Goal: Find contact information: Find contact information

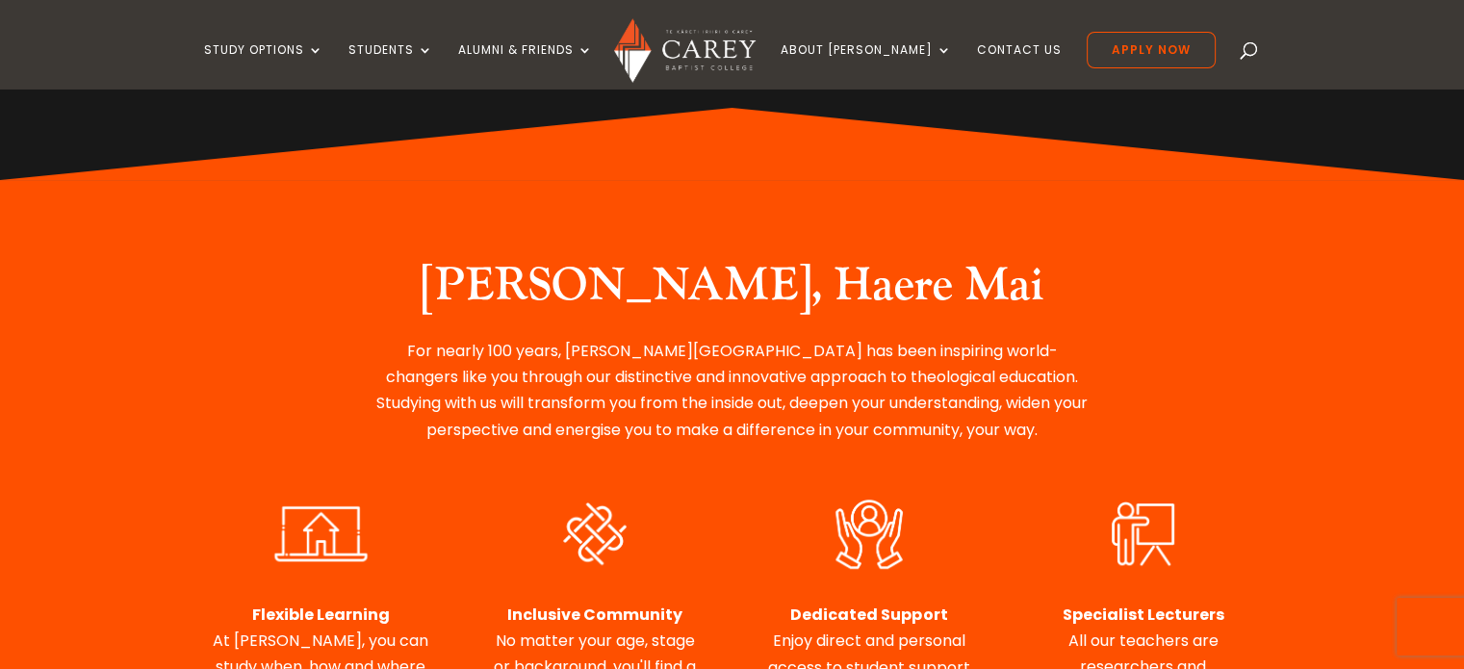
scroll to position [615, 0]
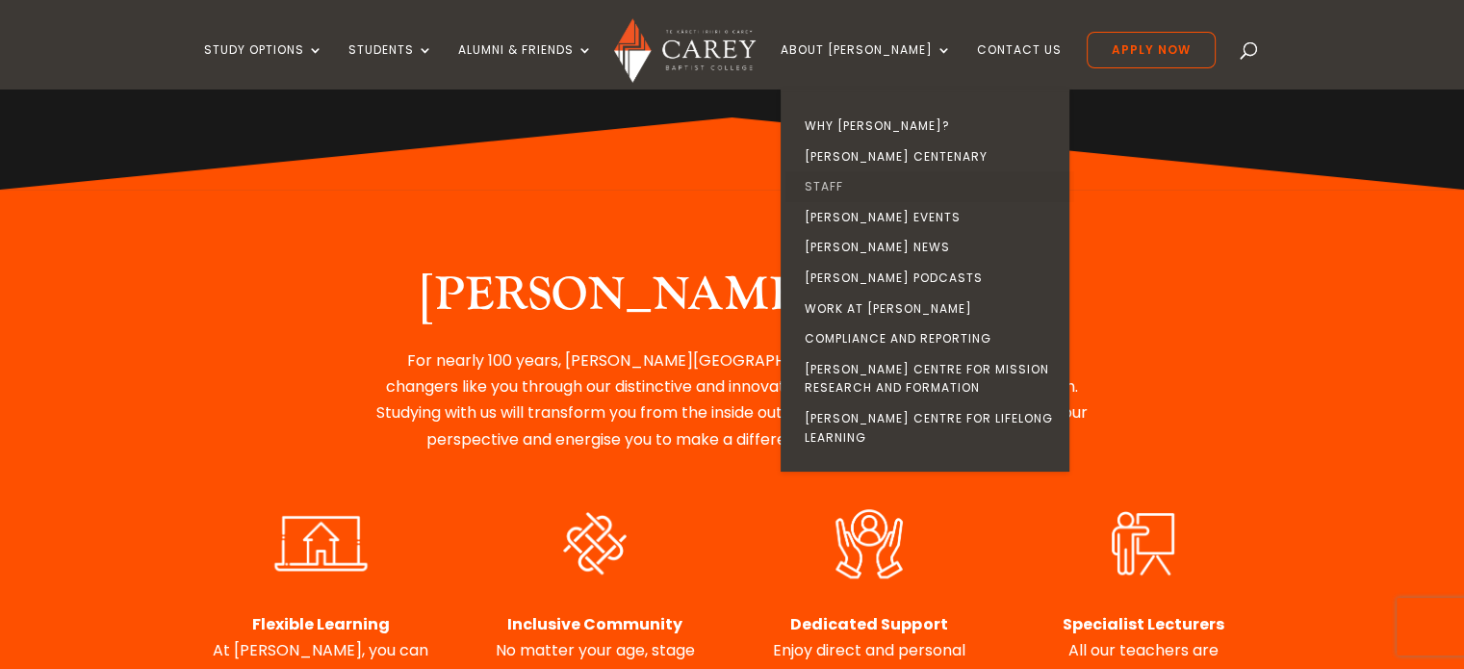
click at [870, 180] on link "Staff" at bounding box center [930, 186] width 289 height 31
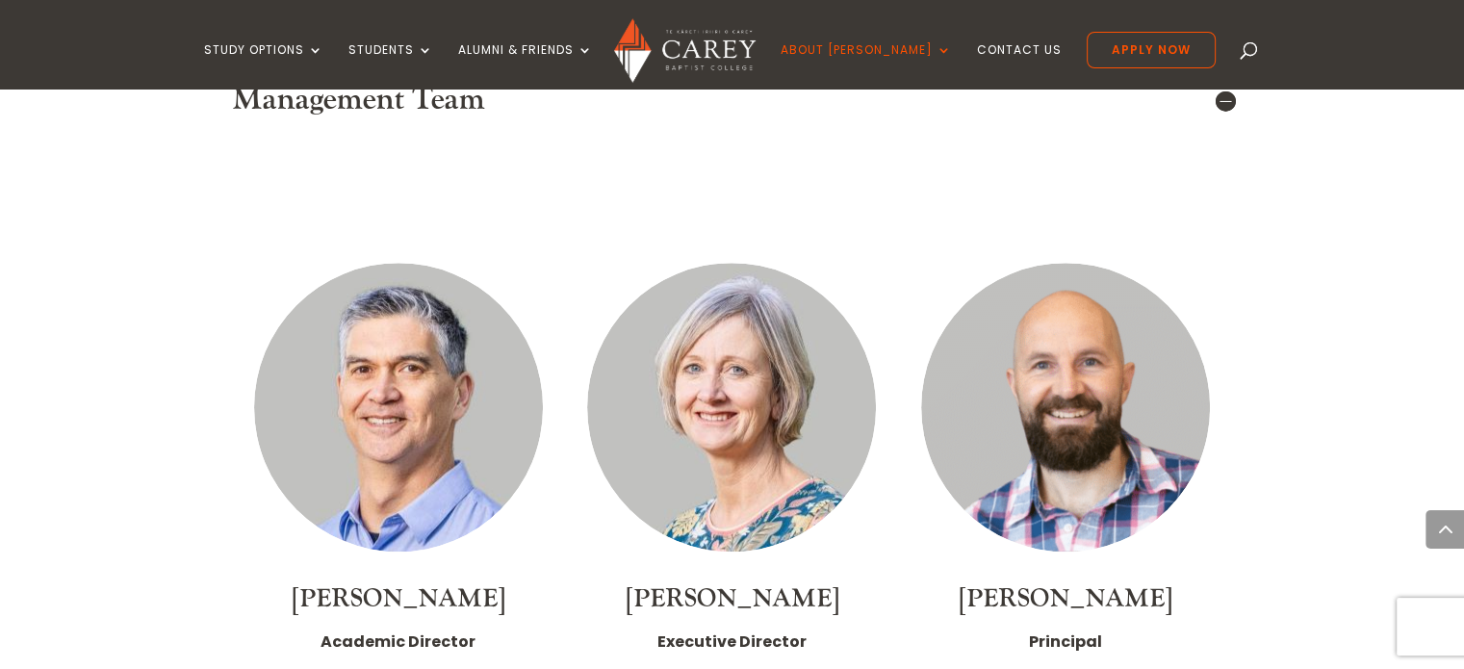
scroll to position [1633, 0]
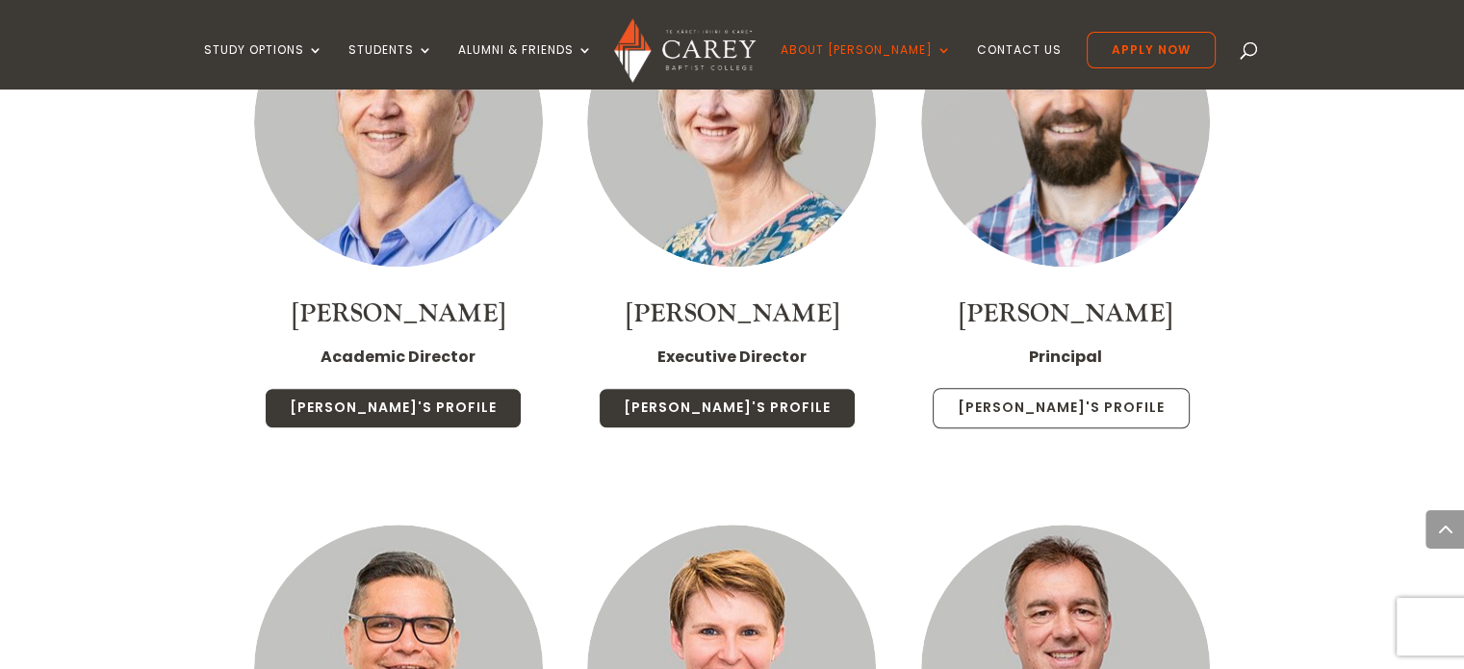
click at [1047, 388] on link "[PERSON_NAME]'s Profile" at bounding box center [1061, 408] width 257 height 40
